Goal: Transaction & Acquisition: Obtain resource

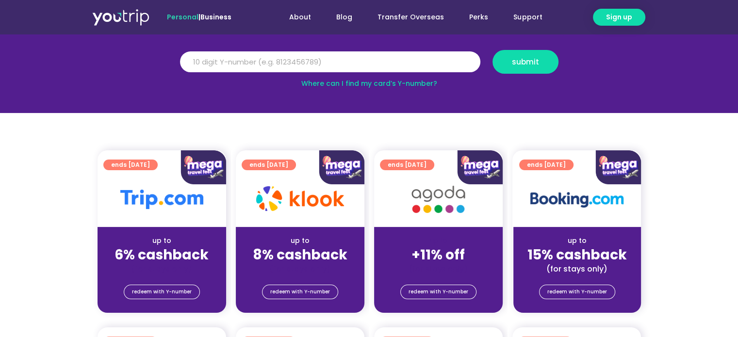
scroll to position [146, 0]
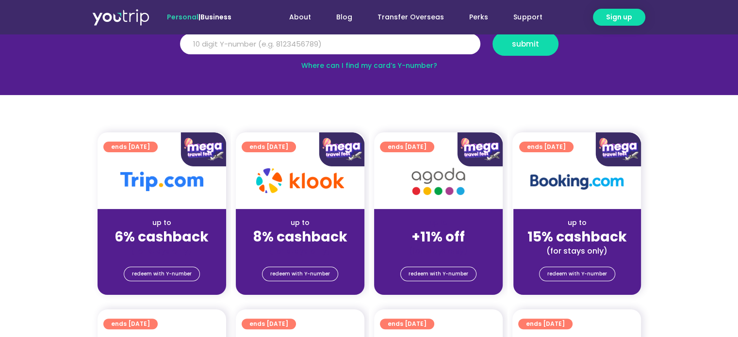
click at [183, 184] on img at bounding box center [161, 181] width 83 height 19
click at [446, 214] on div "up to +11% off (for stays only)" at bounding box center [438, 232] width 129 height 47
click at [456, 167] on img at bounding box center [438, 182] width 78 height 40
click at [434, 144] on link "ends [DATE]" at bounding box center [407, 147] width 54 height 11
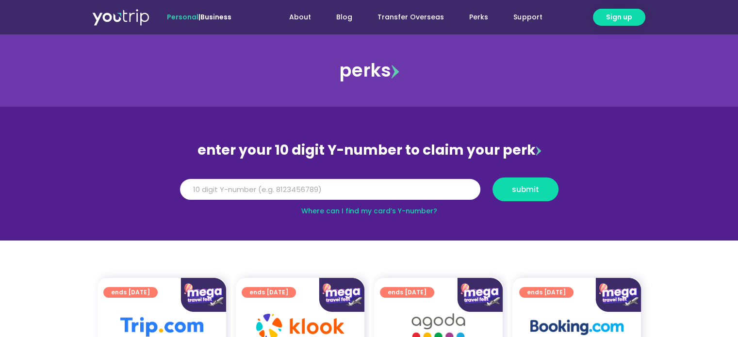
click at [134, 15] on img at bounding box center [120, 16] width 57 height 17
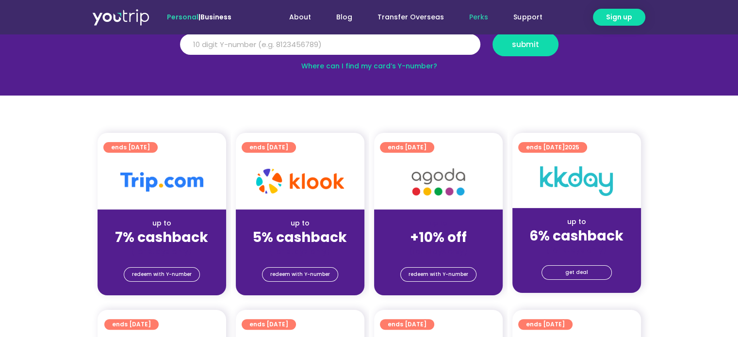
scroll to position [146, 0]
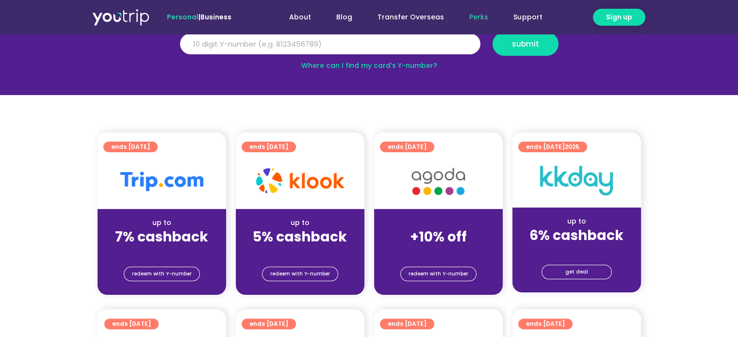
click at [446, 179] on img at bounding box center [438, 182] width 78 height 40
click at [427, 148] on span "ends 31 Dec 2025" at bounding box center [407, 147] width 39 height 11
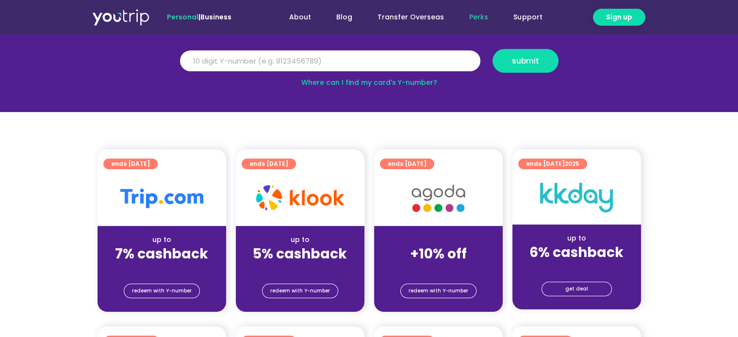
scroll to position [97, 0]
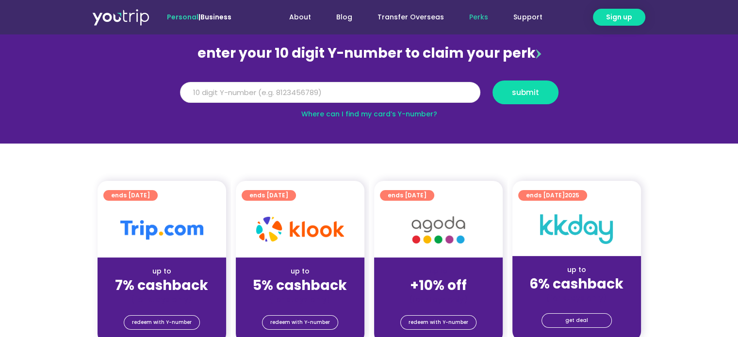
click at [395, 98] on input "Y Number" at bounding box center [330, 92] width 300 height 21
type input "8172088946"
click at [505, 91] on span "submit" at bounding box center [525, 92] width 49 height 7
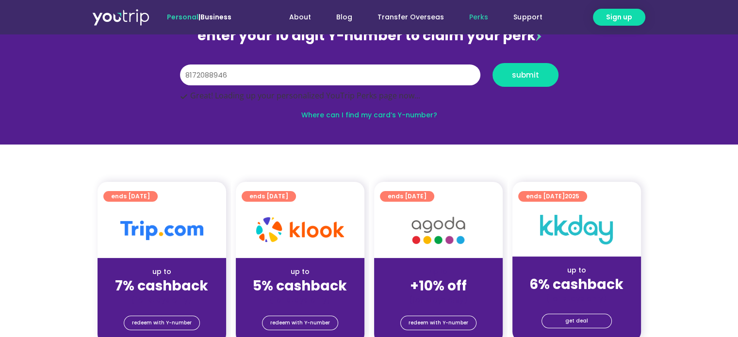
scroll to position [146, 0]
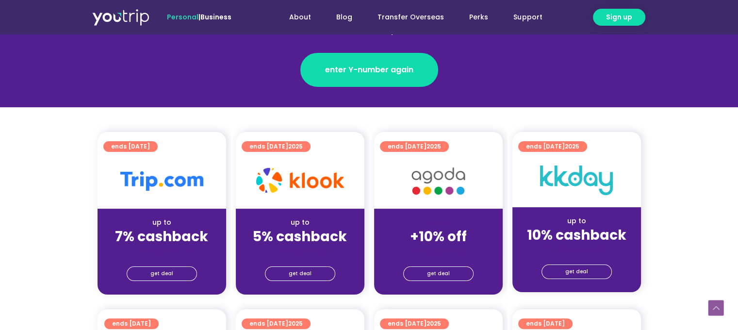
scroll to position [194, 0]
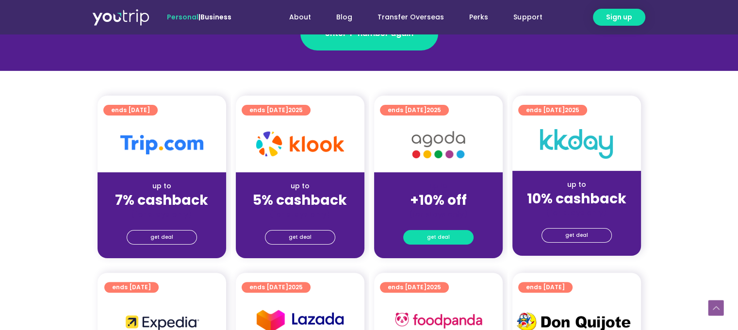
click at [439, 231] on span "get deal" at bounding box center [438, 237] width 23 height 14
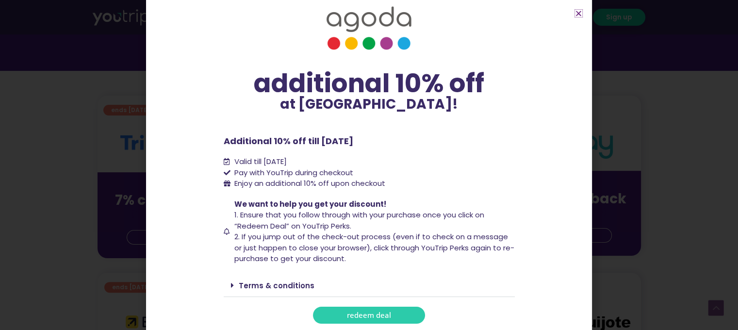
scroll to position [19, 0]
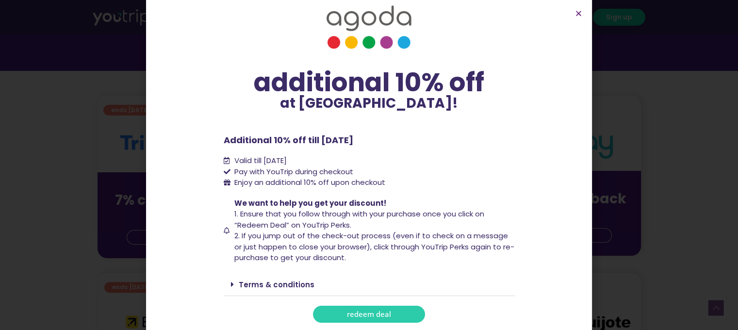
click at [358, 312] on span "redeem deal" at bounding box center [369, 314] width 44 height 7
click at [577, 12] on icon "Close" at bounding box center [578, 13] width 7 height 7
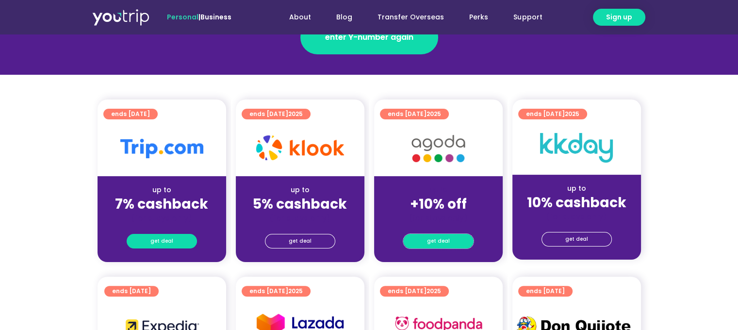
scroll to position [194, 0]
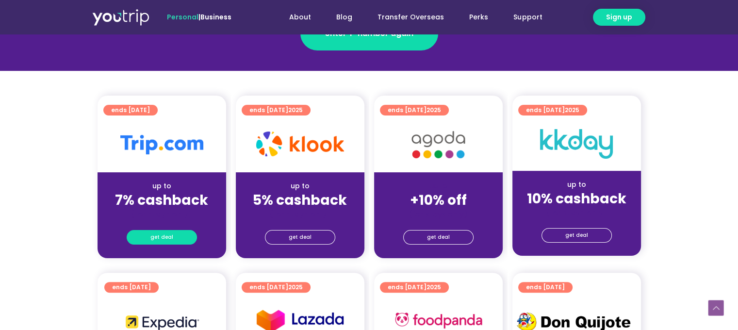
click at [186, 242] on link "get deal" at bounding box center [162, 237] width 70 height 15
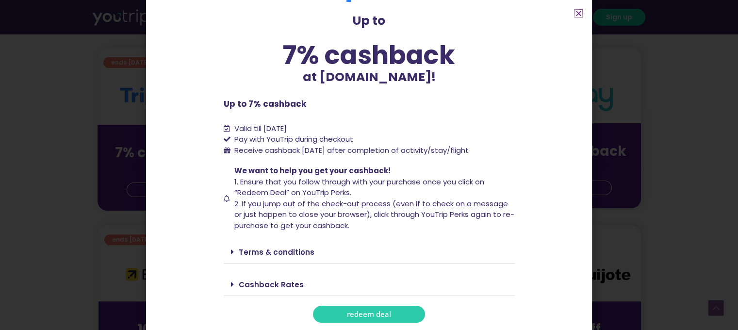
scroll to position [243, 0]
click at [287, 255] on link "Terms & conditions" at bounding box center [277, 252] width 76 height 10
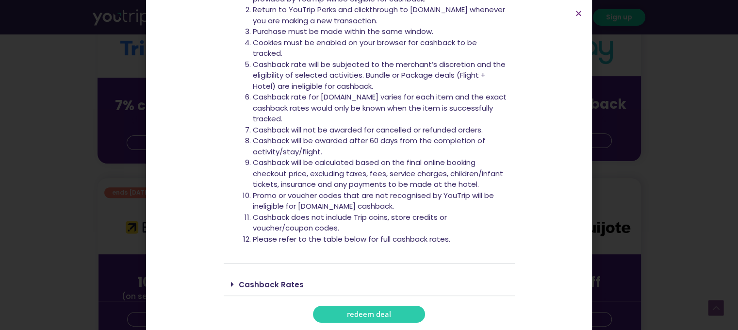
scroll to position [291, 0]
click at [265, 283] on link "Cashback Rates" at bounding box center [271, 285] width 65 height 10
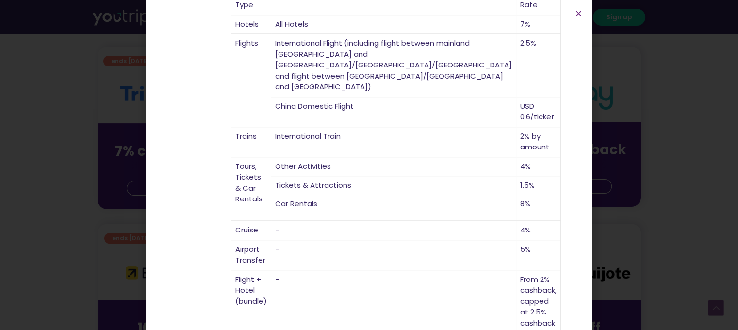
scroll to position [194, 0]
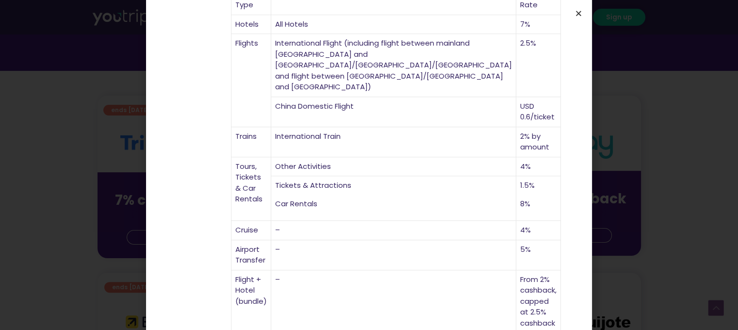
click at [576, 14] on icon "Close" at bounding box center [578, 13] width 7 height 7
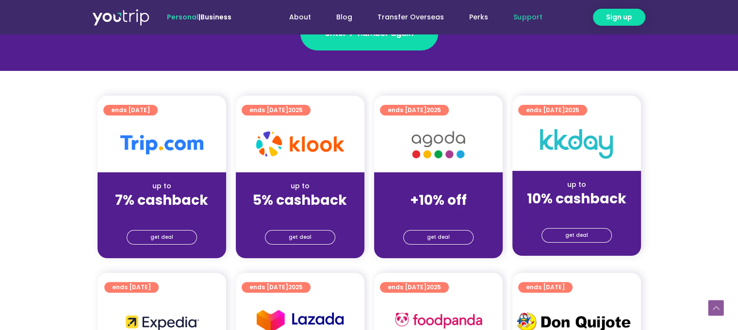
click at [532, 19] on link "Support" at bounding box center [528, 17] width 54 height 18
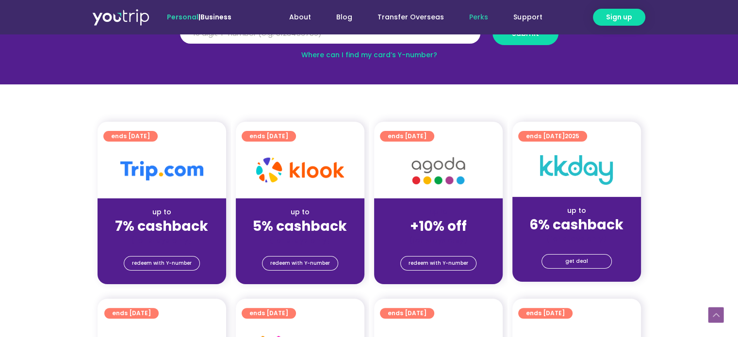
scroll to position [149, 0]
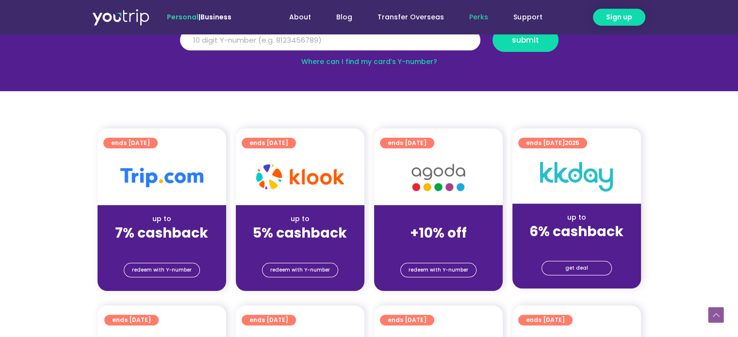
click at [173, 179] on img at bounding box center [161, 177] width 83 height 19
click at [182, 263] on span "redeem with Y-number" at bounding box center [162, 270] width 60 height 14
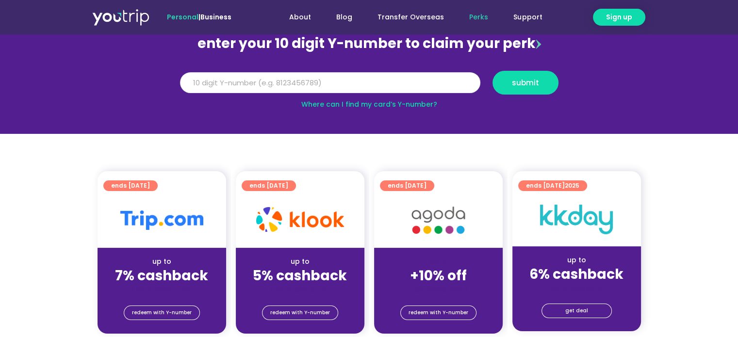
click at [383, 83] on input "Y Number" at bounding box center [330, 82] width 300 height 21
type input "8172088946"
click at [543, 76] on button "submit" at bounding box center [526, 83] width 66 height 24
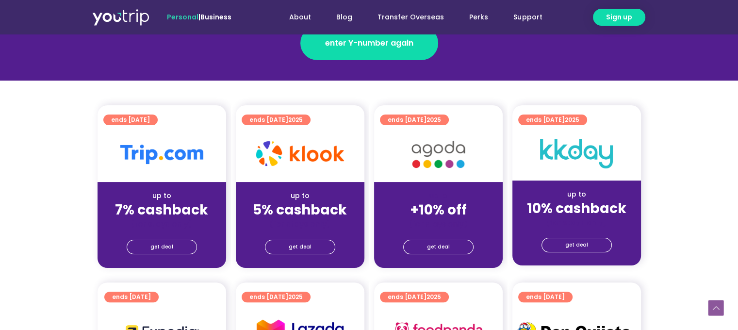
scroll to position [243, 0]
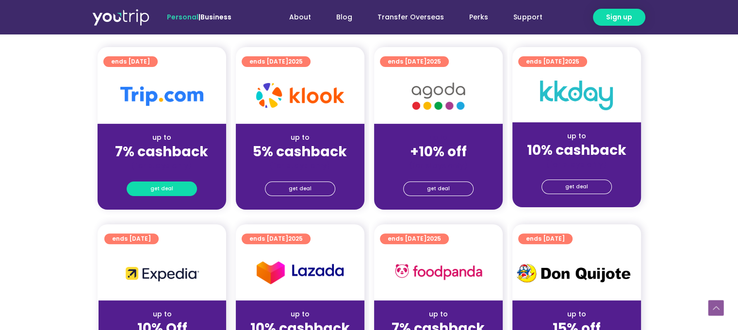
click at [175, 181] on link "get deal" at bounding box center [162, 188] width 70 height 15
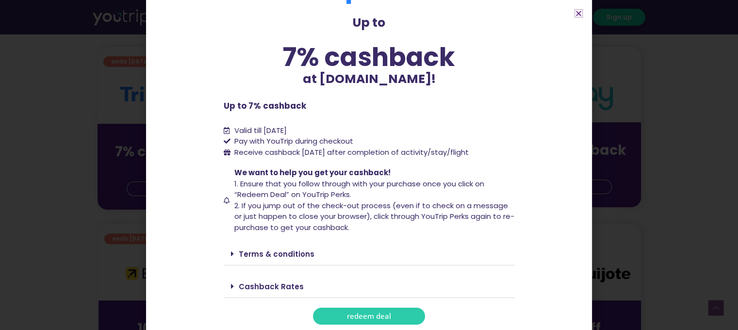
scroll to position [40, 0]
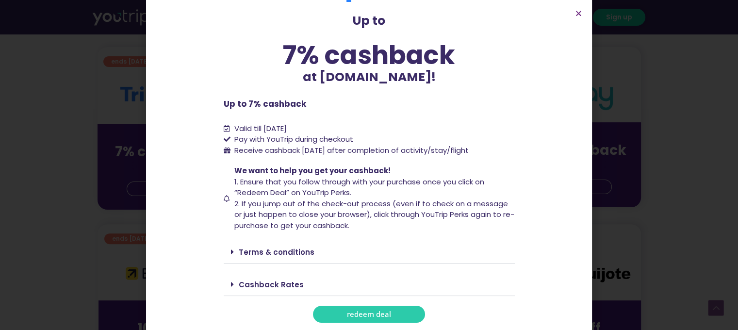
click at [283, 285] on link "Cashback Rates" at bounding box center [271, 285] width 65 height 10
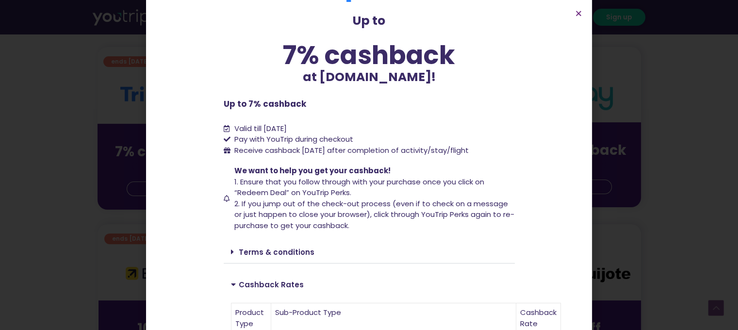
click at [283, 285] on link "Cashback Rates" at bounding box center [271, 285] width 65 height 10
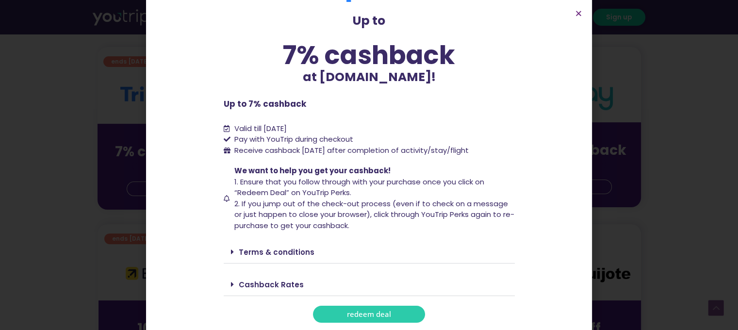
click at [288, 241] on div "Terms & conditions" at bounding box center [369, 252] width 291 height 23
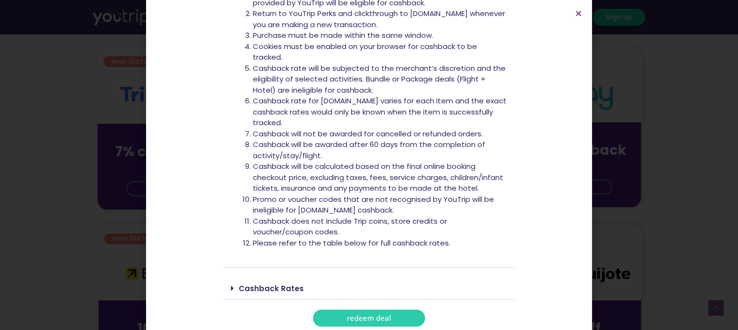
scroll to position [328, 0]
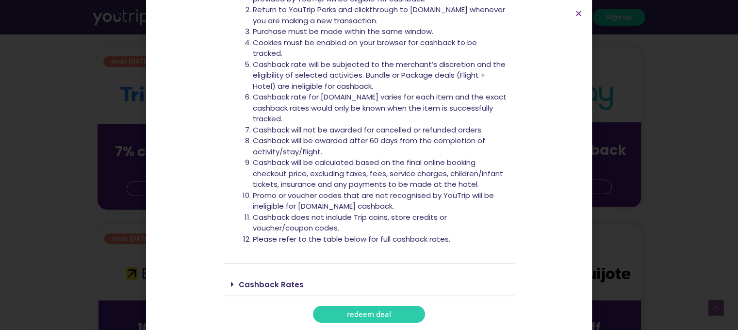
click at [281, 283] on link "Cashback Rates" at bounding box center [271, 285] width 65 height 10
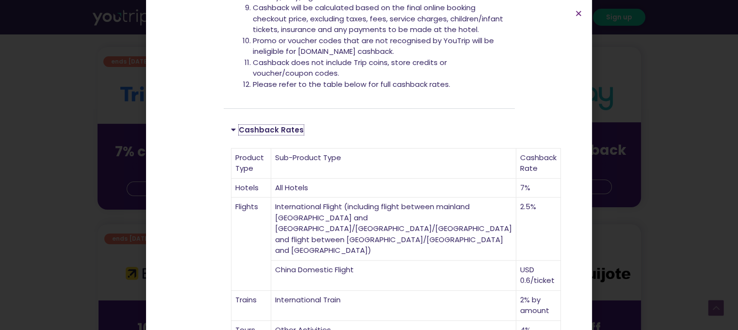
scroll to position [522, 0]
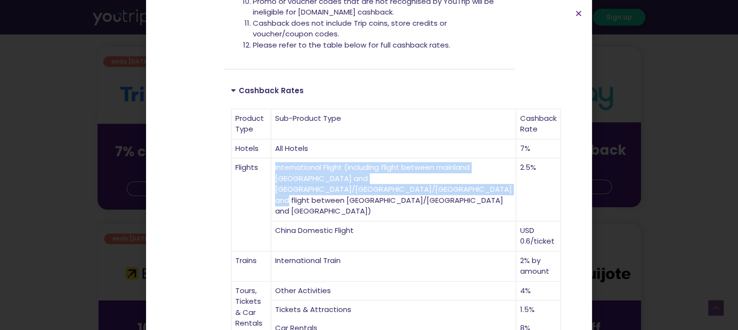
drag, startPoint x: 312, startPoint y: 156, endPoint x: 413, endPoint y: 212, distance: 115.8
click at [413, 212] on td "International Flight (including flight between mainland China and Hong Kong/Mac…" at bounding box center [393, 189] width 245 height 63
copy td "International Flight (including flight between mainland China and Hong Kong/Mac…"
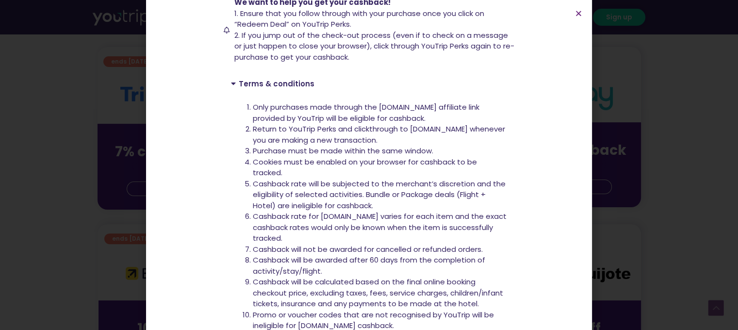
scroll to position [230, 0]
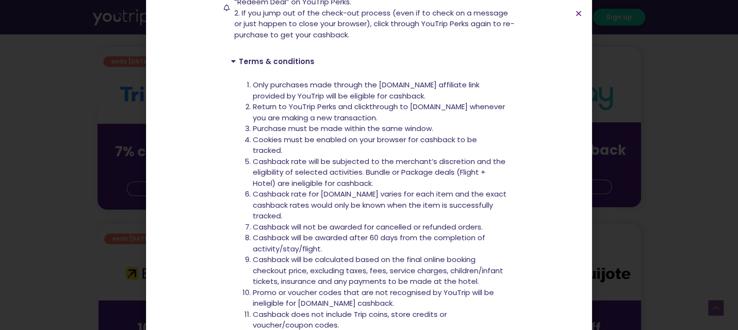
click at [33, 205] on div "Up to 7% cashback at Trip.com! Up to 7% cashback at Trip.com! Up to 7% cashback…" at bounding box center [369, 165] width 738 height 330
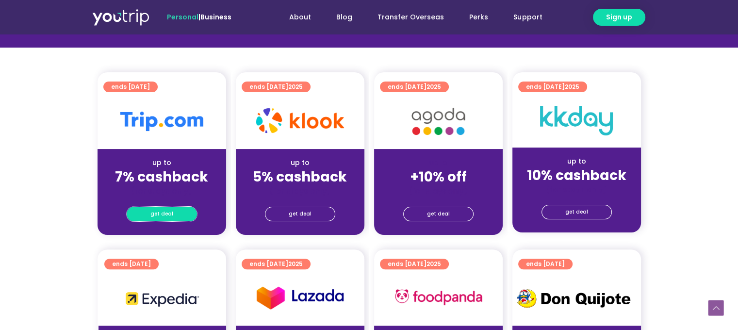
scroll to position [49, 0]
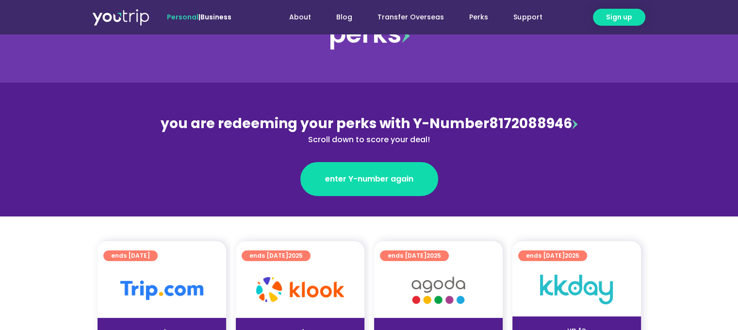
click at [576, 124] on div "you are redeeming your perks with Y-Number 8172088946 Scroll down to score your…" at bounding box center [369, 130] width 421 height 32
click at [572, 123] on img at bounding box center [574, 124] width 5 height 10
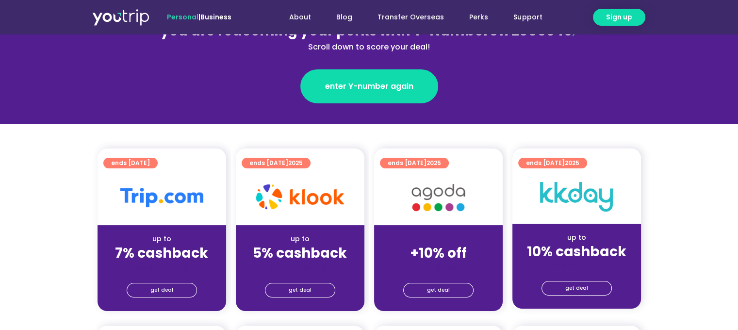
scroll to position [146, 0]
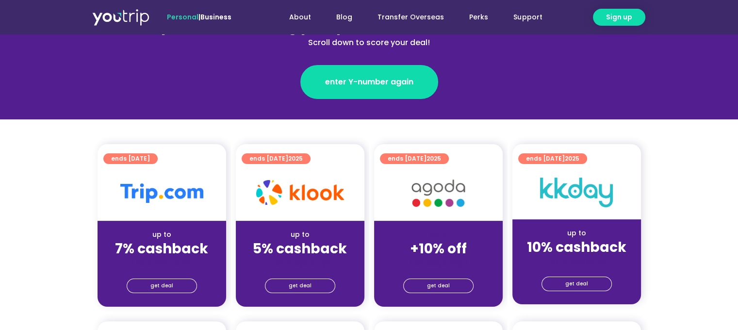
click at [151, 276] on div "get deal" at bounding box center [162, 287] width 129 height 39
click at [161, 287] on span "get deal" at bounding box center [161, 286] width 23 height 14
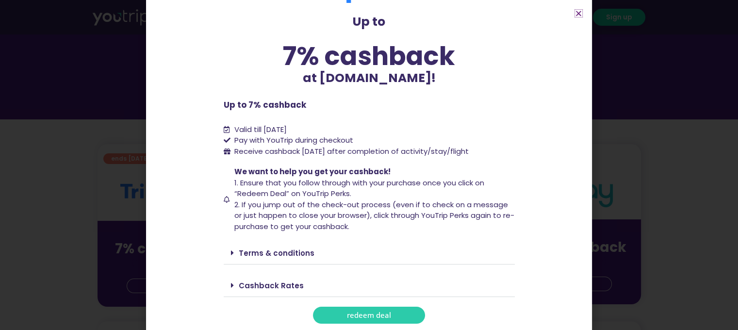
scroll to position [40, 0]
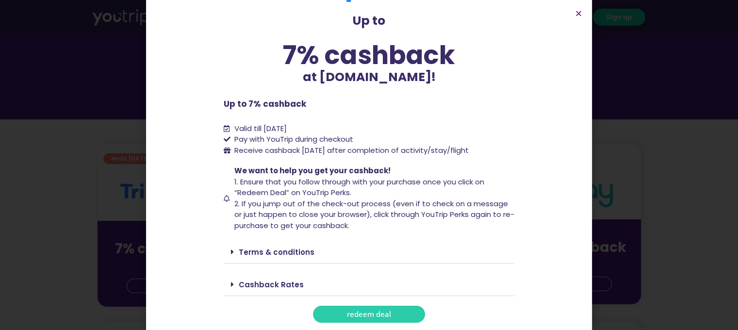
click at [351, 311] on span "redeem deal" at bounding box center [369, 314] width 44 height 7
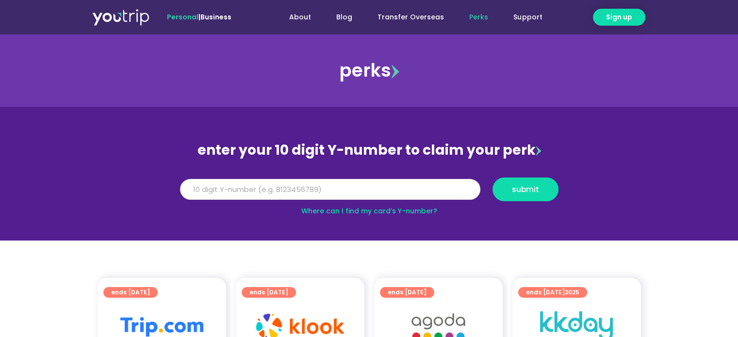
click at [431, 192] on input "Y Number" at bounding box center [330, 189] width 300 height 21
type input "8172088946"
click at [501, 182] on button "submit" at bounding box center [526, 190] width 66 height 24
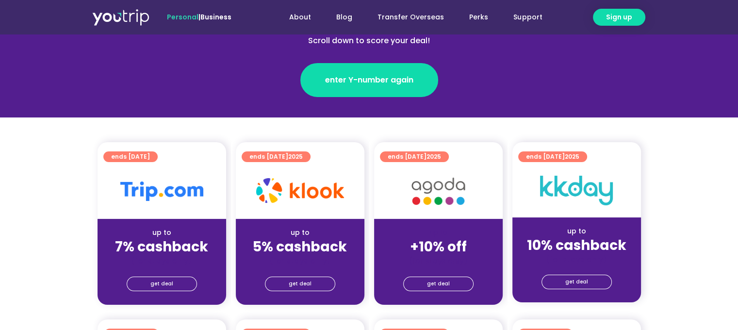
scroll to position [146, 0]
